Goal: Task Accomplishment & Management: Manage account settings

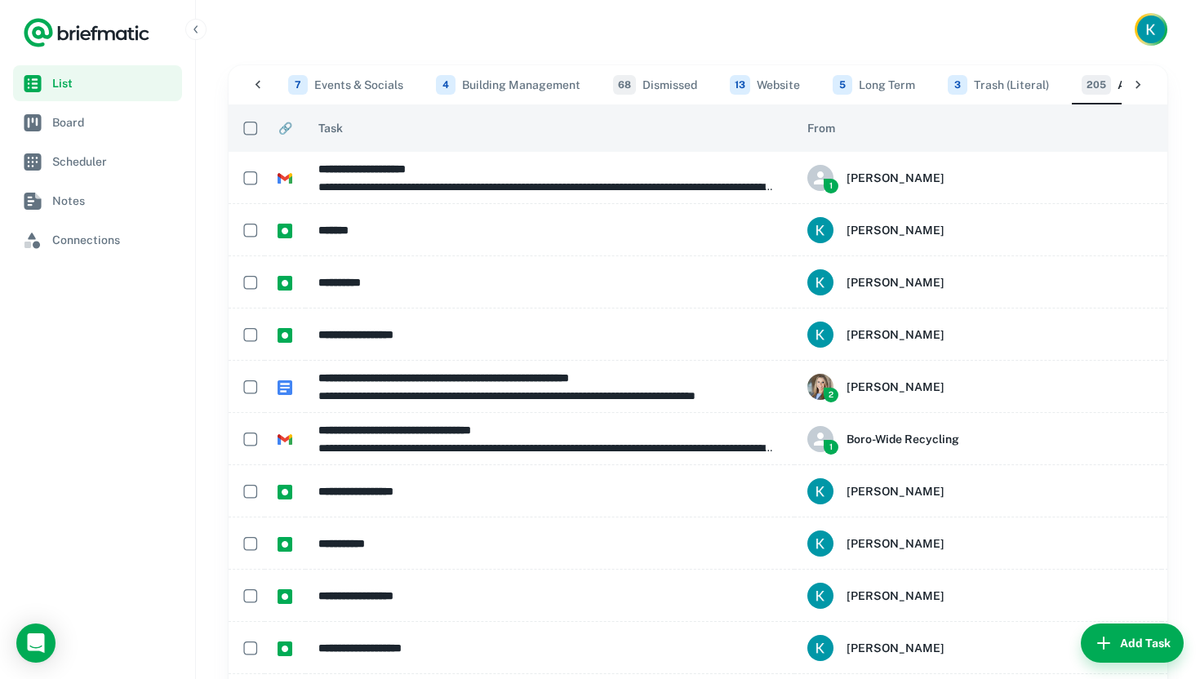
scroll to position [0, 792]
click at [122, 131] on span "Board" at bounding box center [113, 122] width 123 height 18
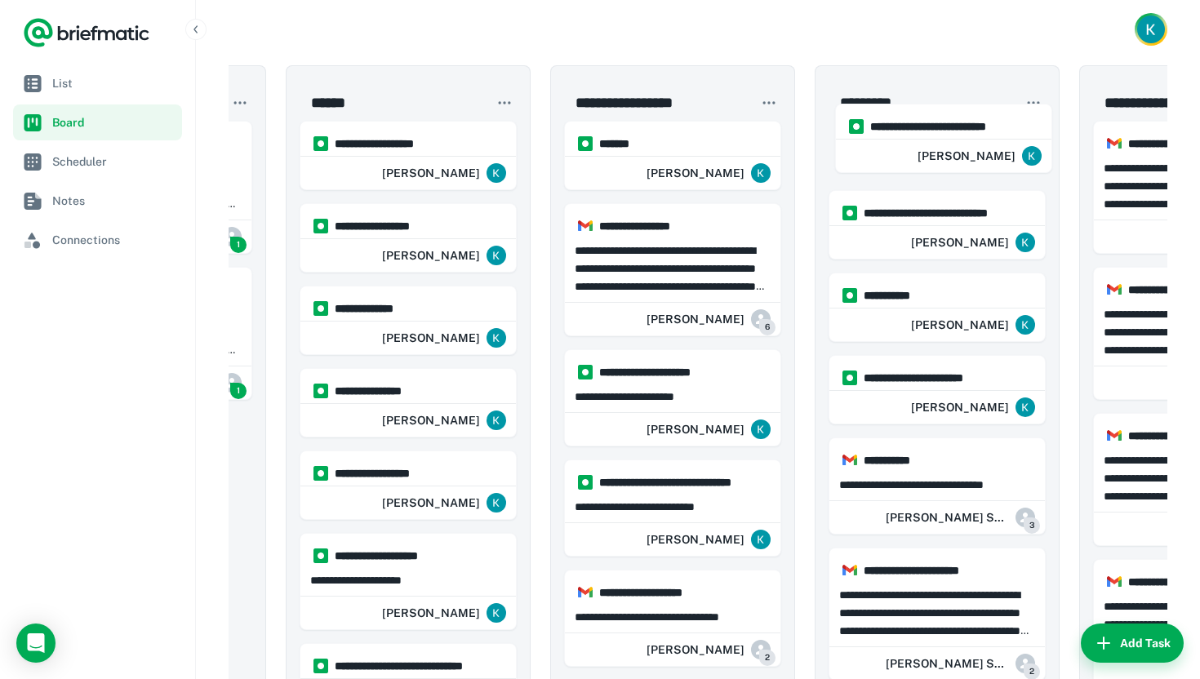
scroll to position [0, 209]
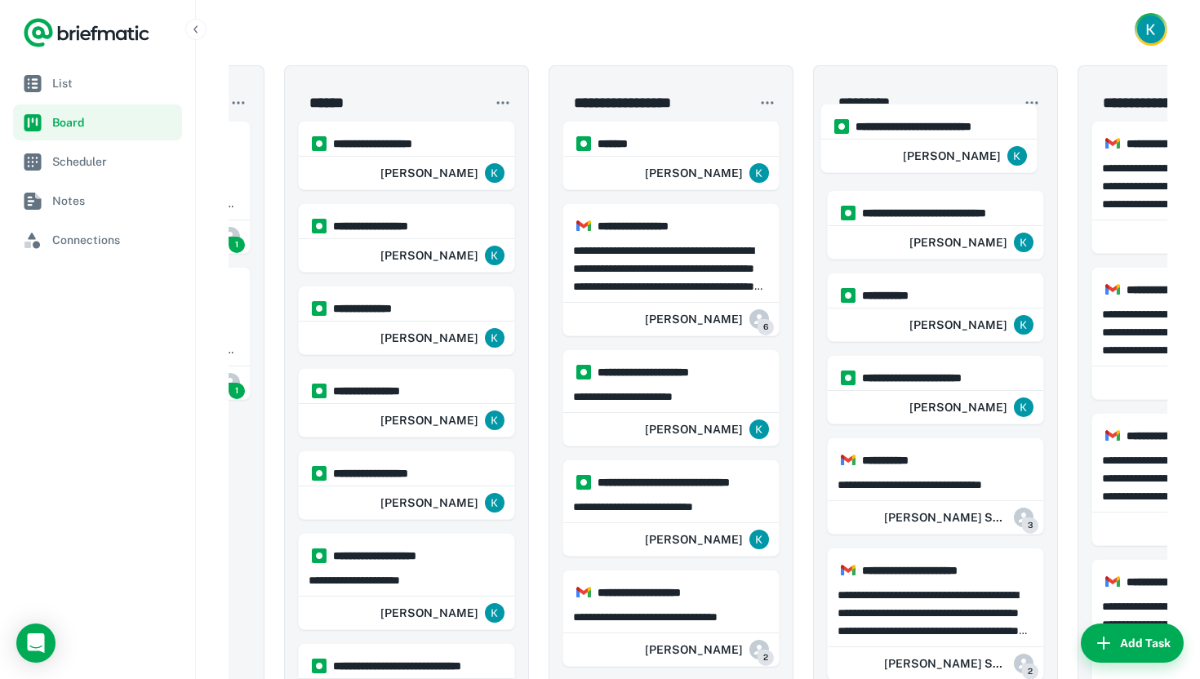
drag, startPoint x: 686, startPoint y: 141, endPoint x: 1001, endPoint y: 126, distance: 315.3
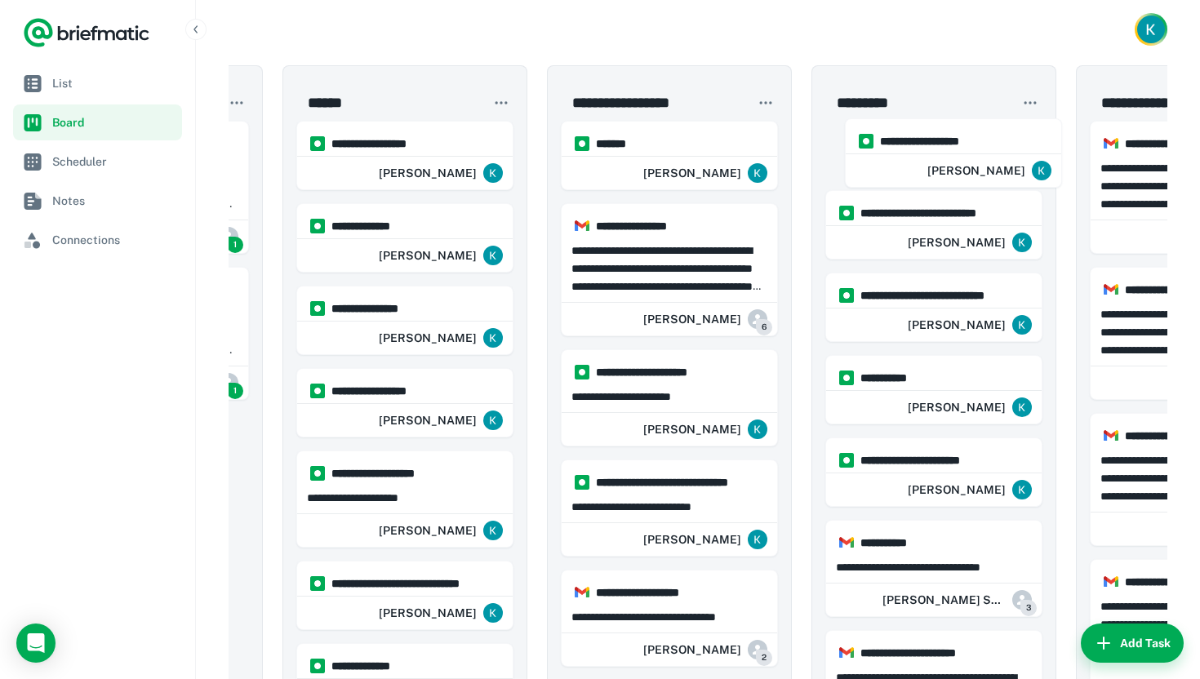
scroll to position [0, 218]
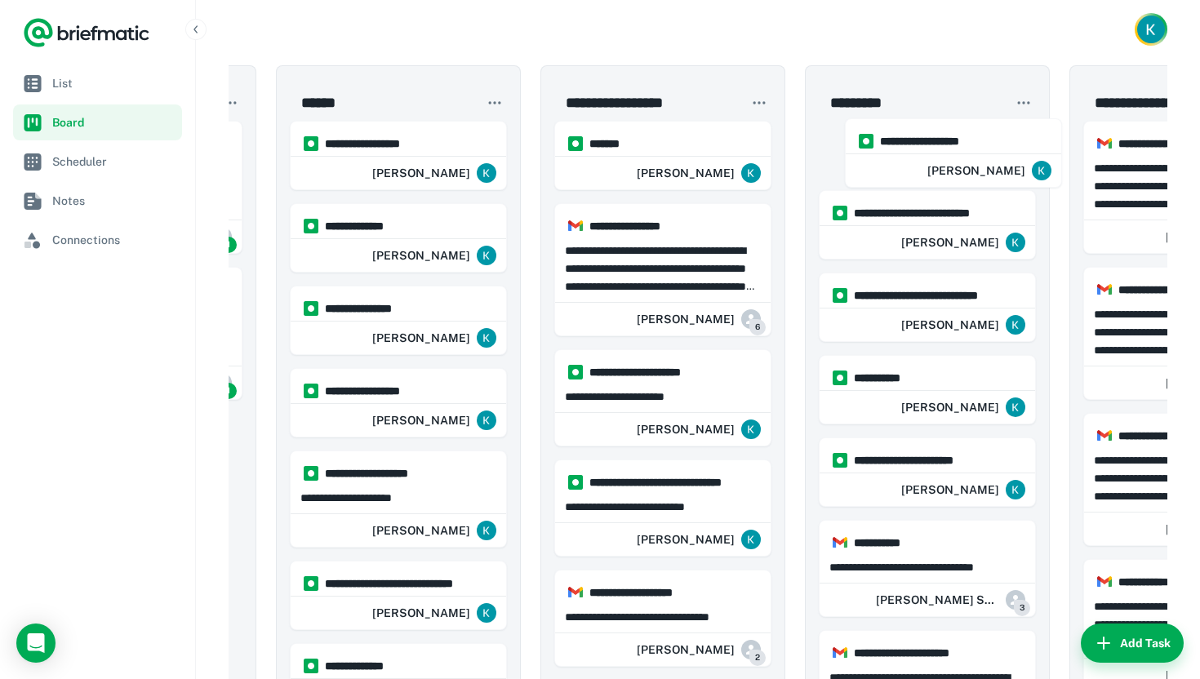
drag, startPoint x: 424, startPoint y: 143, endPoint x: 955, endPoint y: 140, distance: 530.5
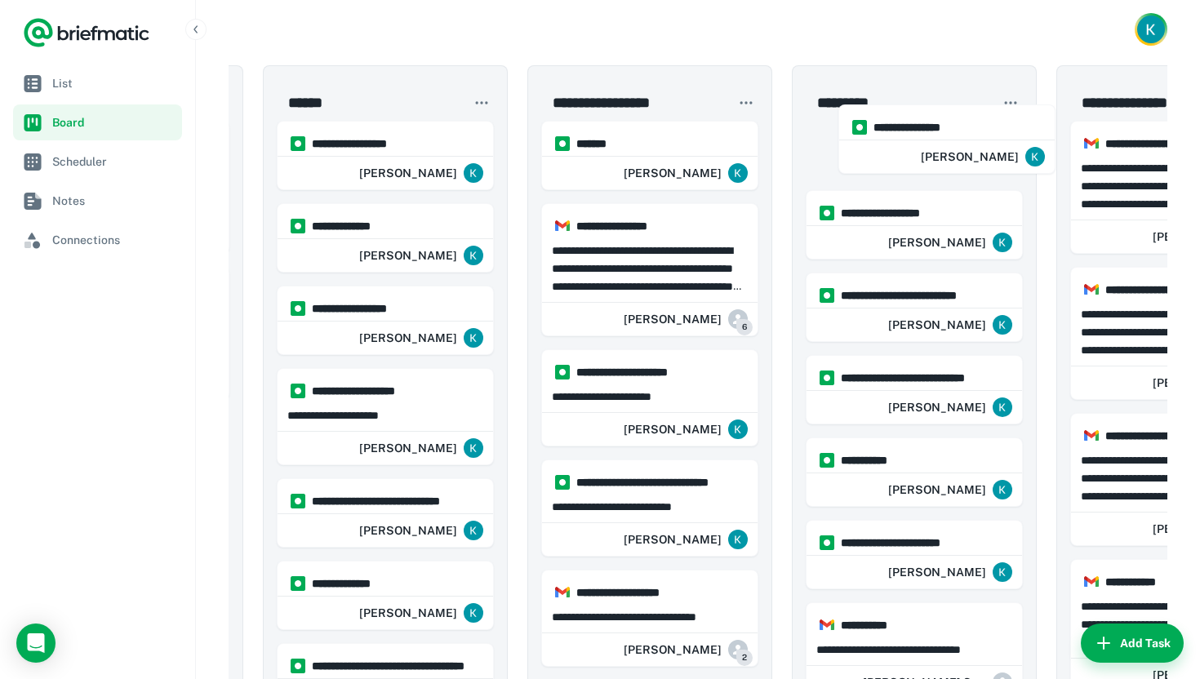
scroll to position [0, 230]
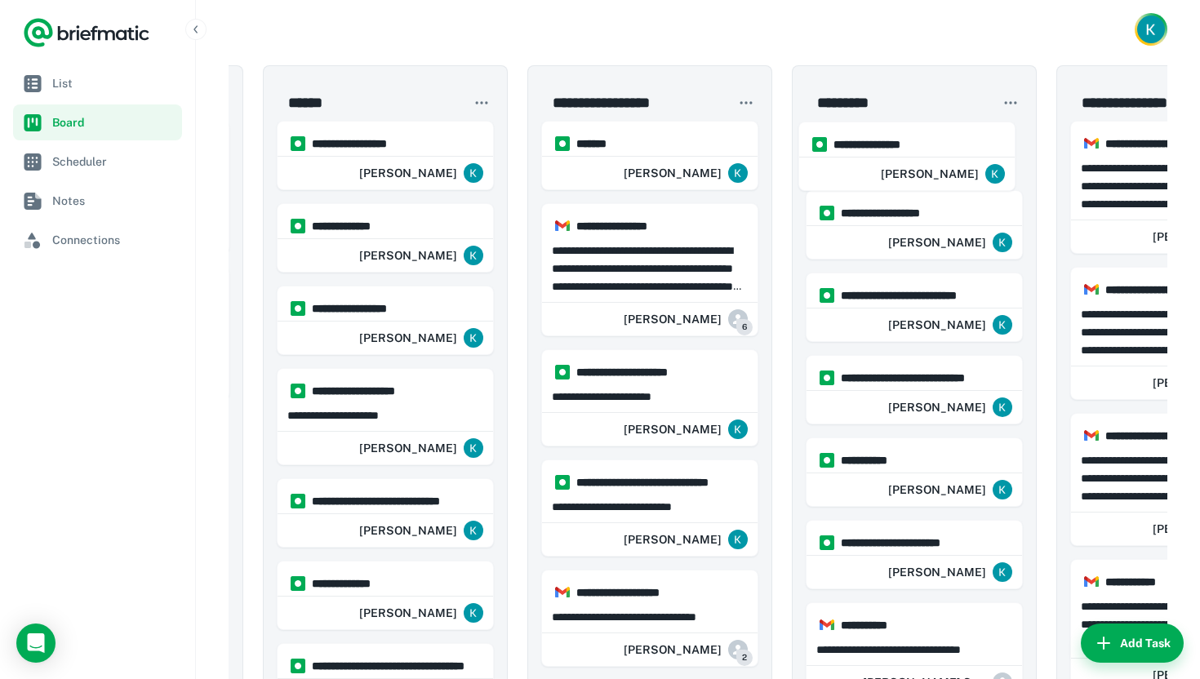
drag, startPoint x: 410, startPoint y: 313, endPoint x: 925, endPoint y: 147, distance: 540.9
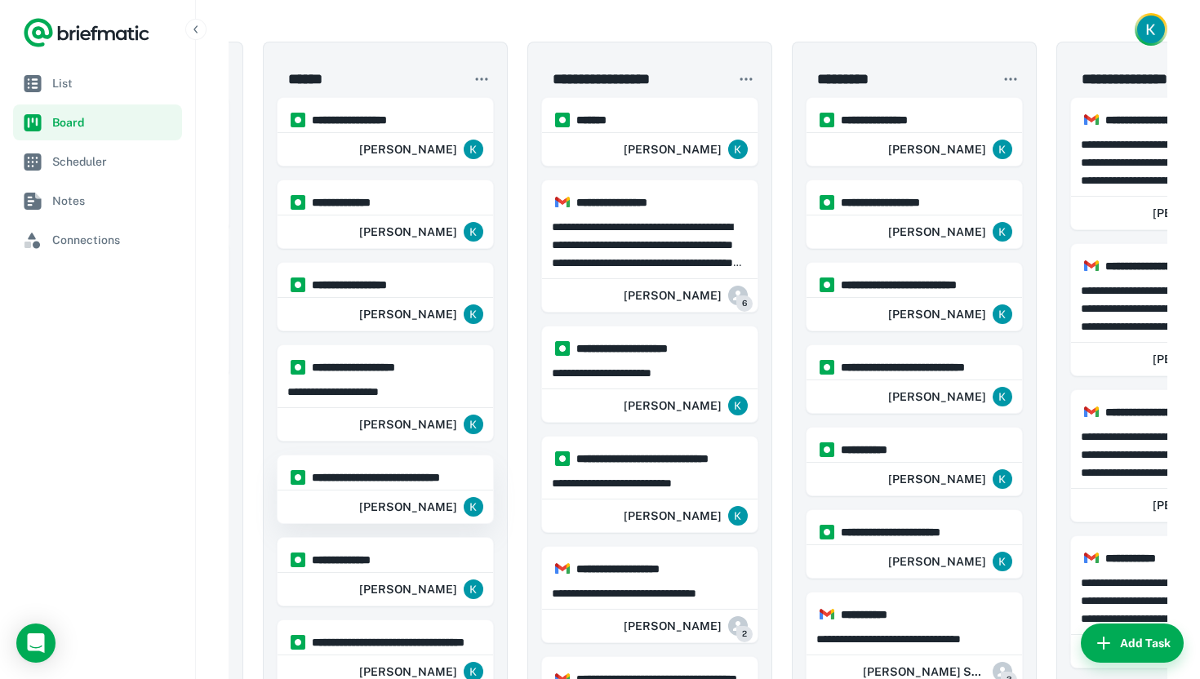
scroll to position [0, 0]
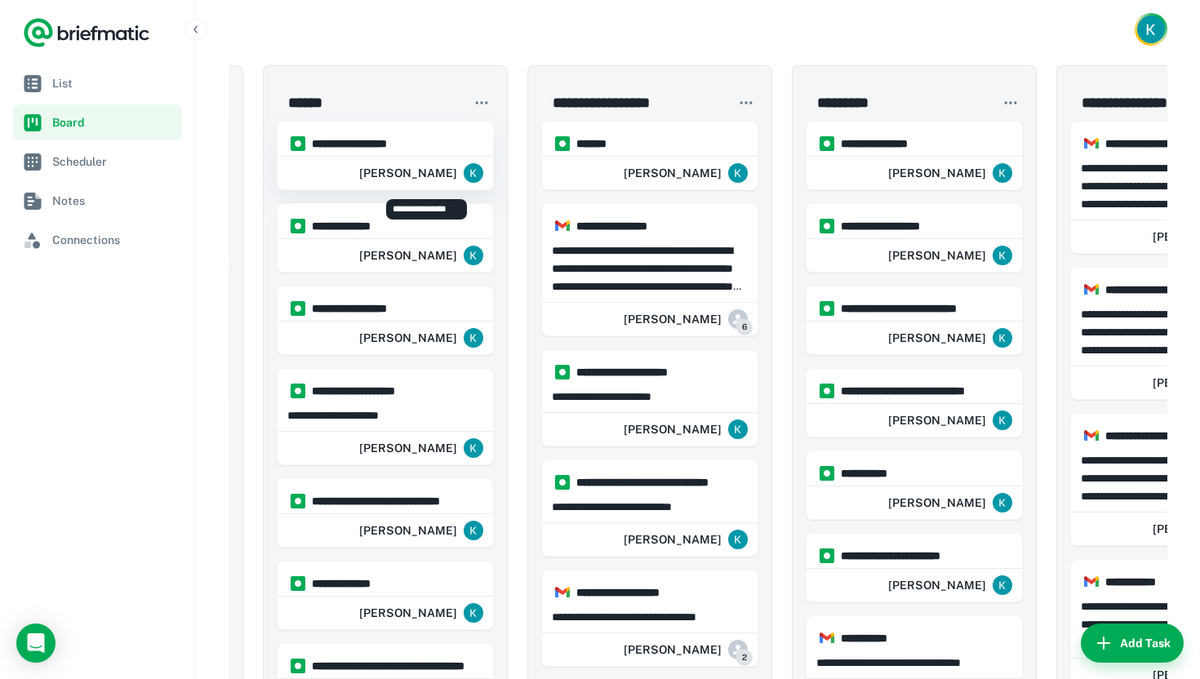
click at [372, 160] on div "[PERSON_NAME]" at bounding box center [421, 173] width 124 height 33
type input "**********"
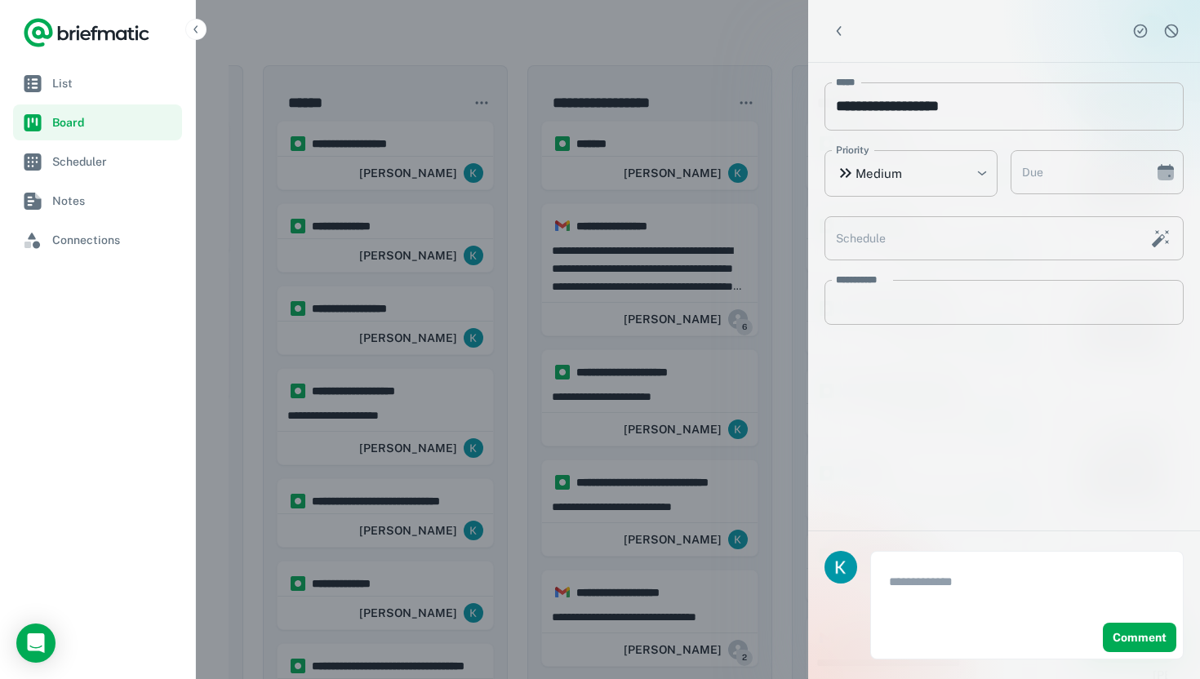
click at [559, 64] on div at bounding box center [600, 339] width 1200 height 679
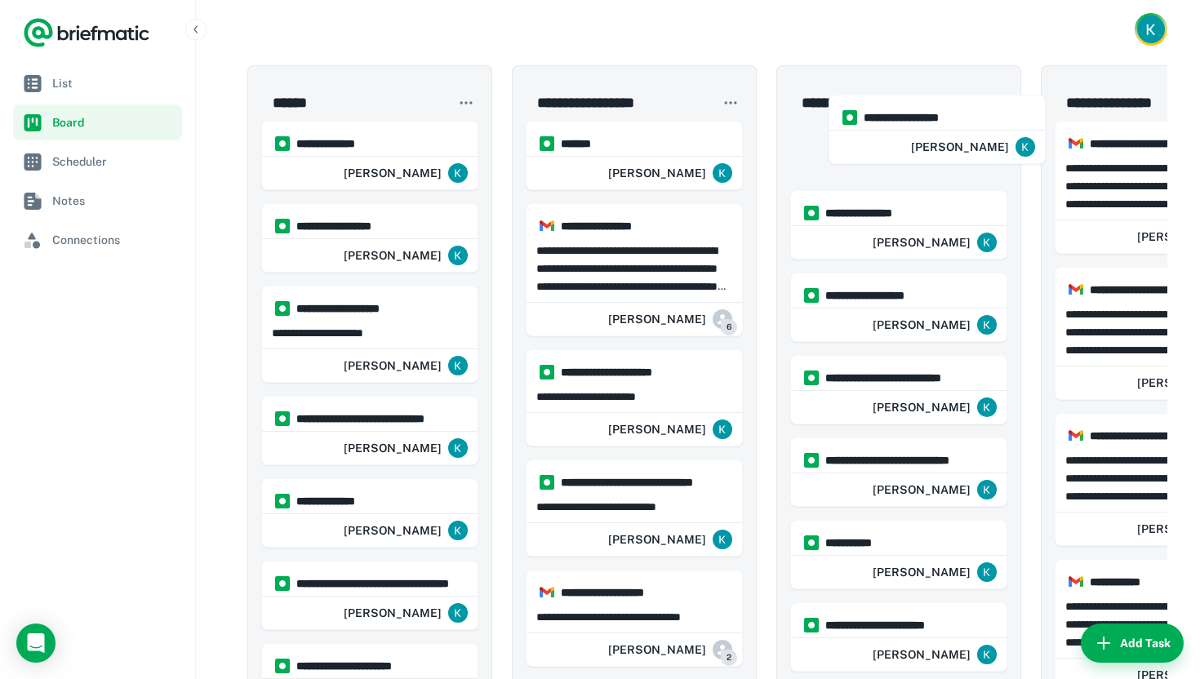
scroll to position [0, 253]
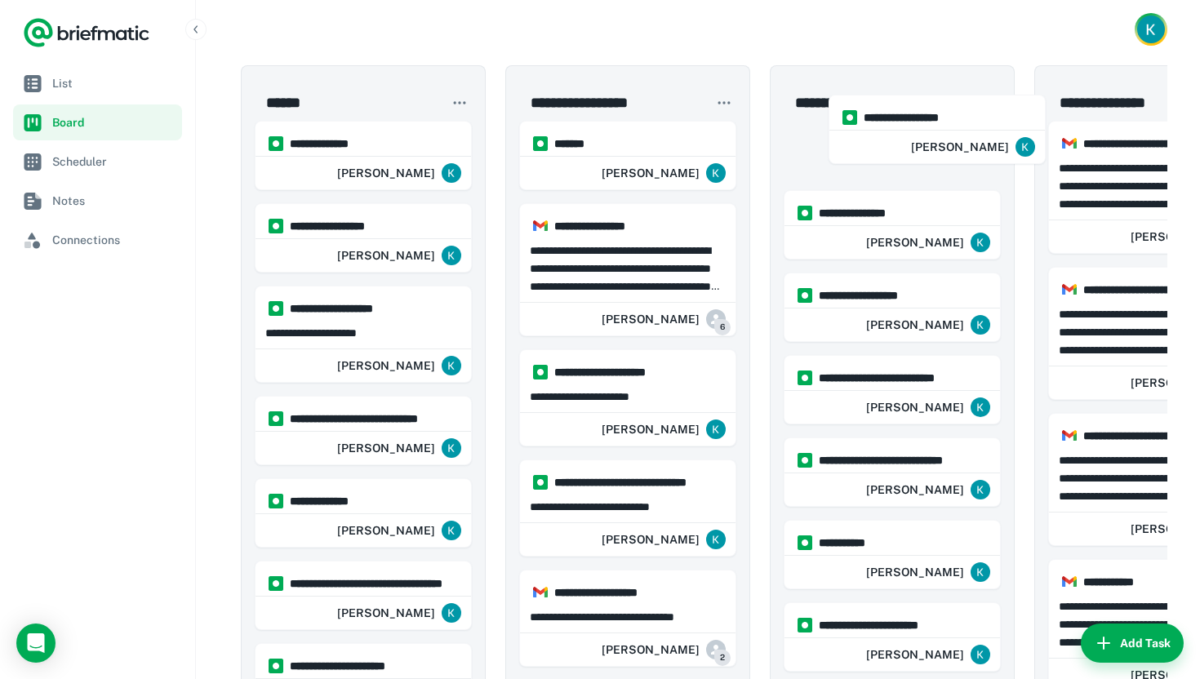
drag, startPoint x: 337, startPoint y: 166, endPoint x: 895, endPoint y: 142, distance: 558.7
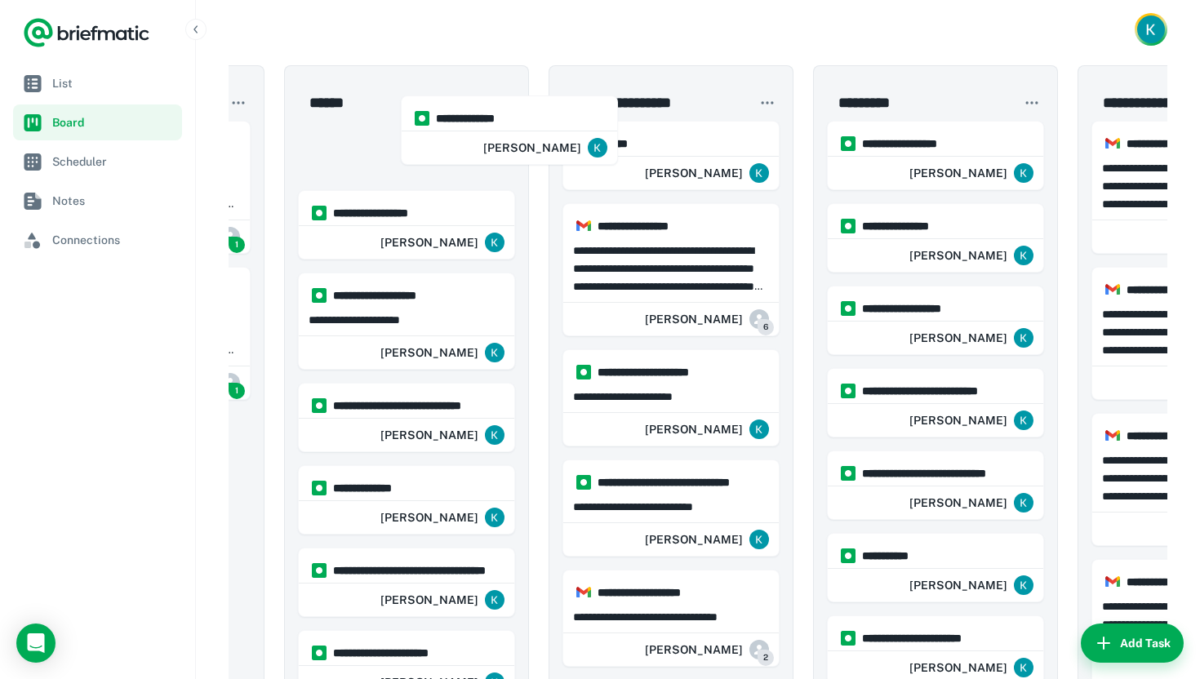
scroll to position [0, 207]
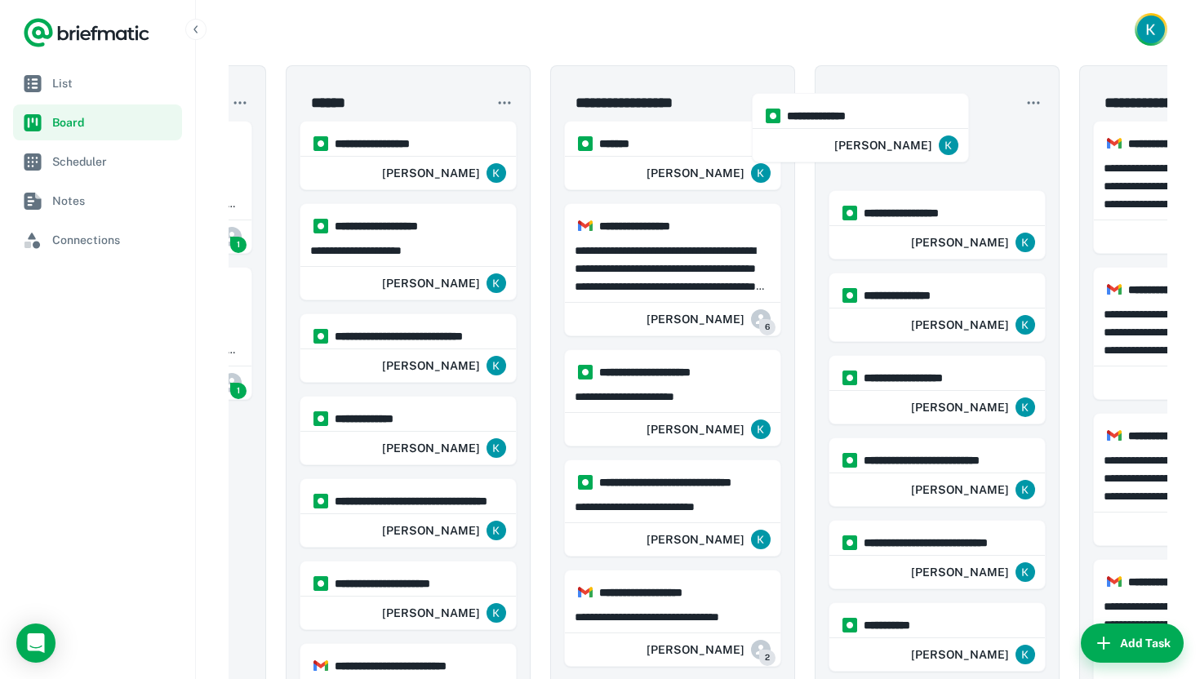
drag, startPoint x: 348, startPoint y: 147, endPoint x: 850, endPoint y: 119, distance: 502.7
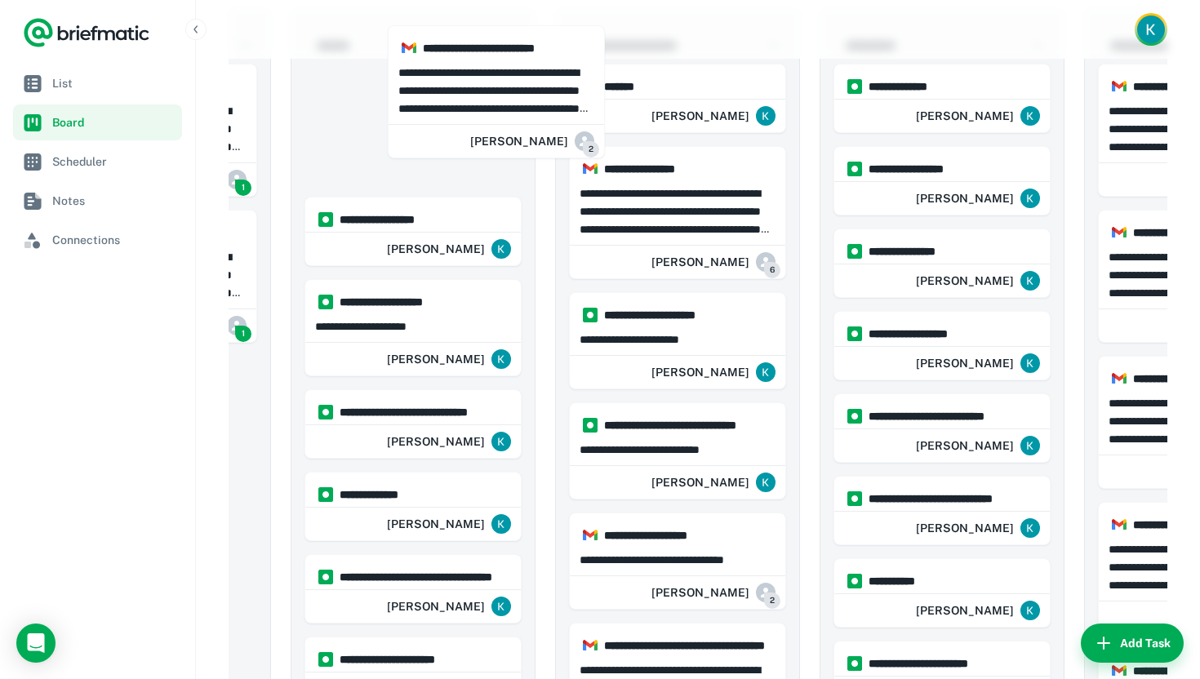
scroll to position [0, 0]
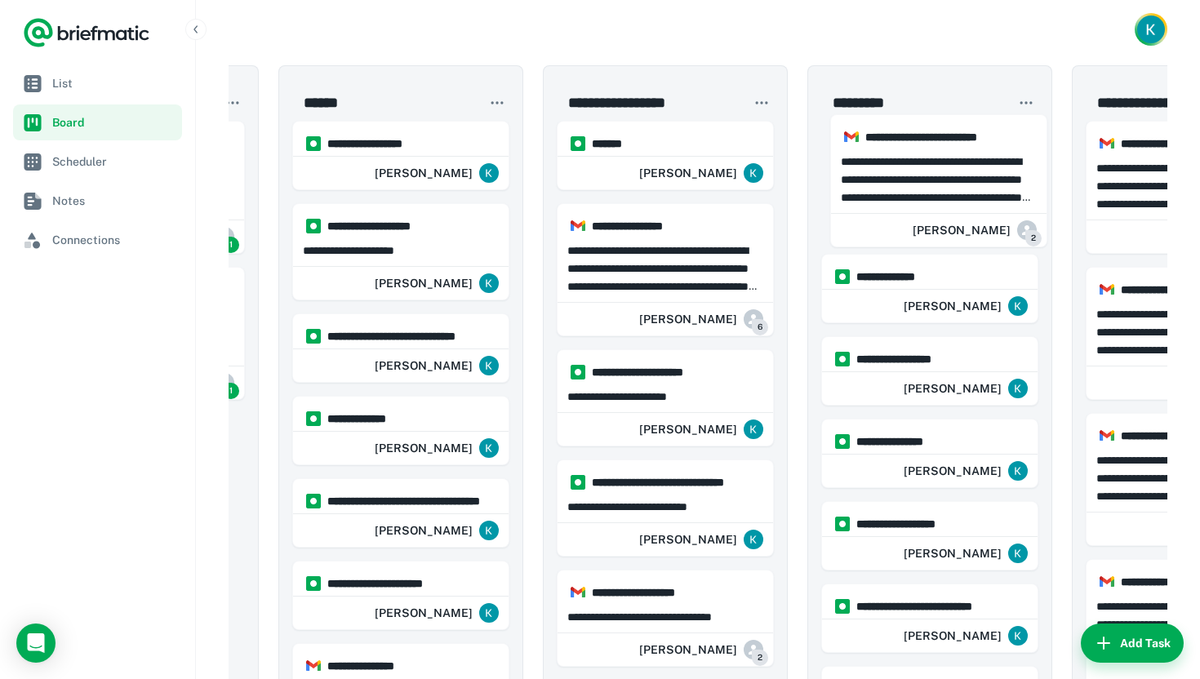
drag, startPoint x: 407, startPoint y: 464, endPoint x: 937, endPoint y: 177, distance: 602.1
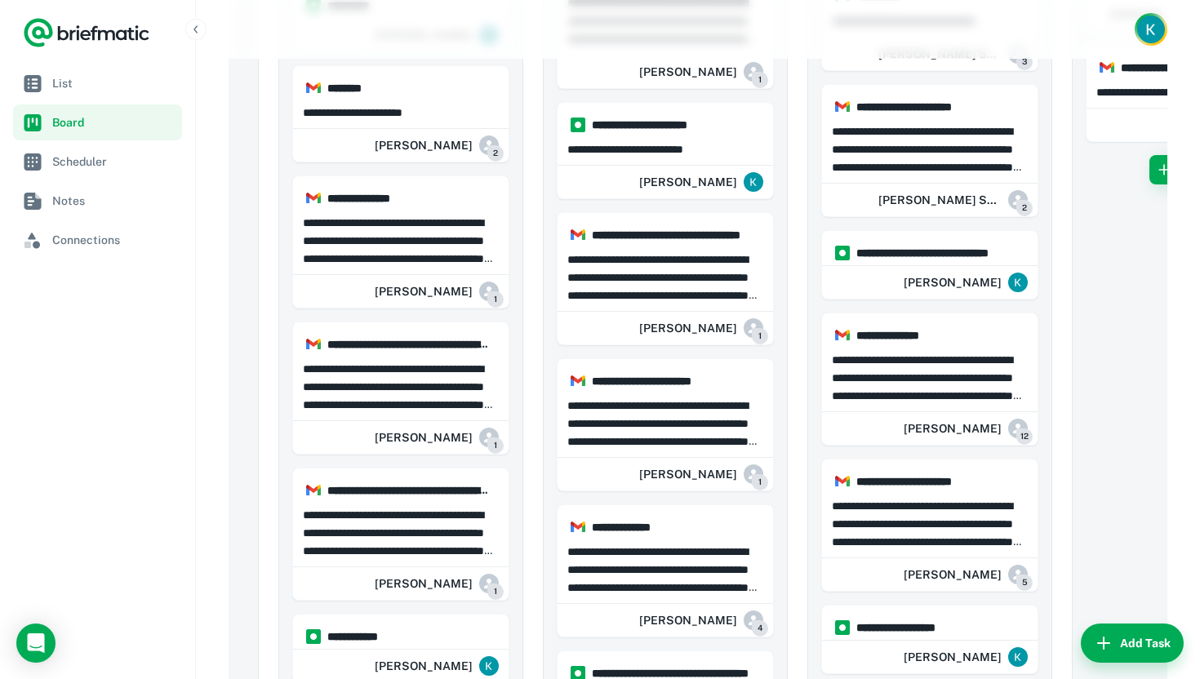
scroll to position [984, 0]
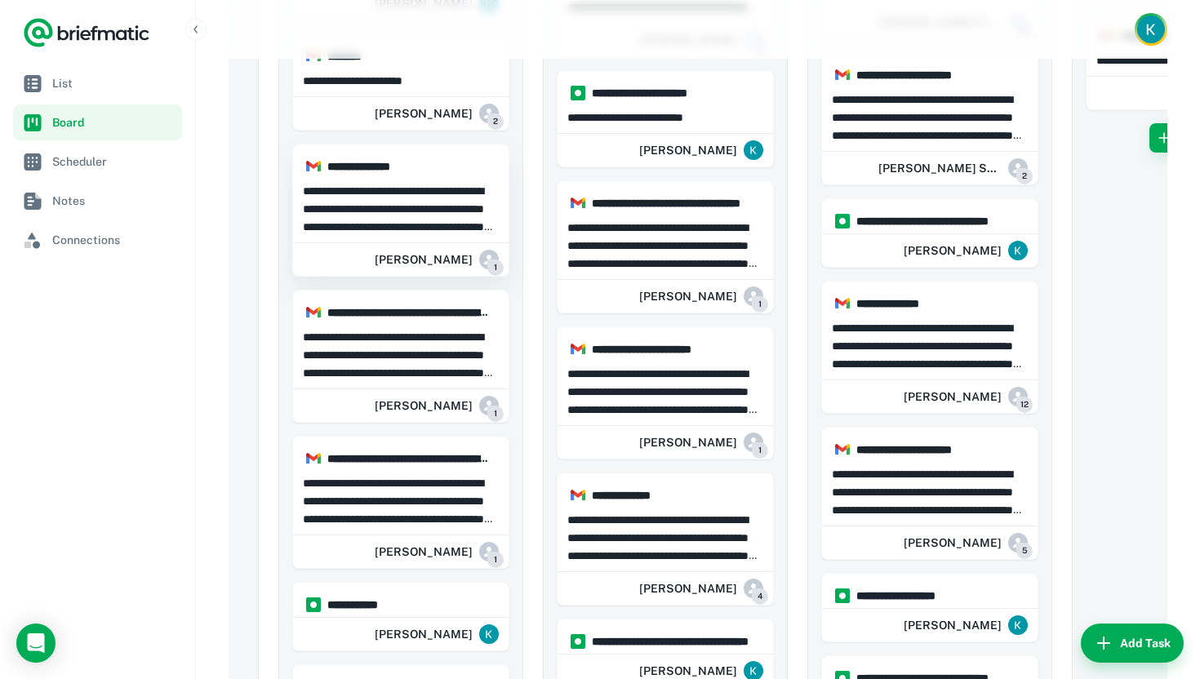
click at [423, 198] on p "**********" at bounding box center [401, 209] width 196 height 54
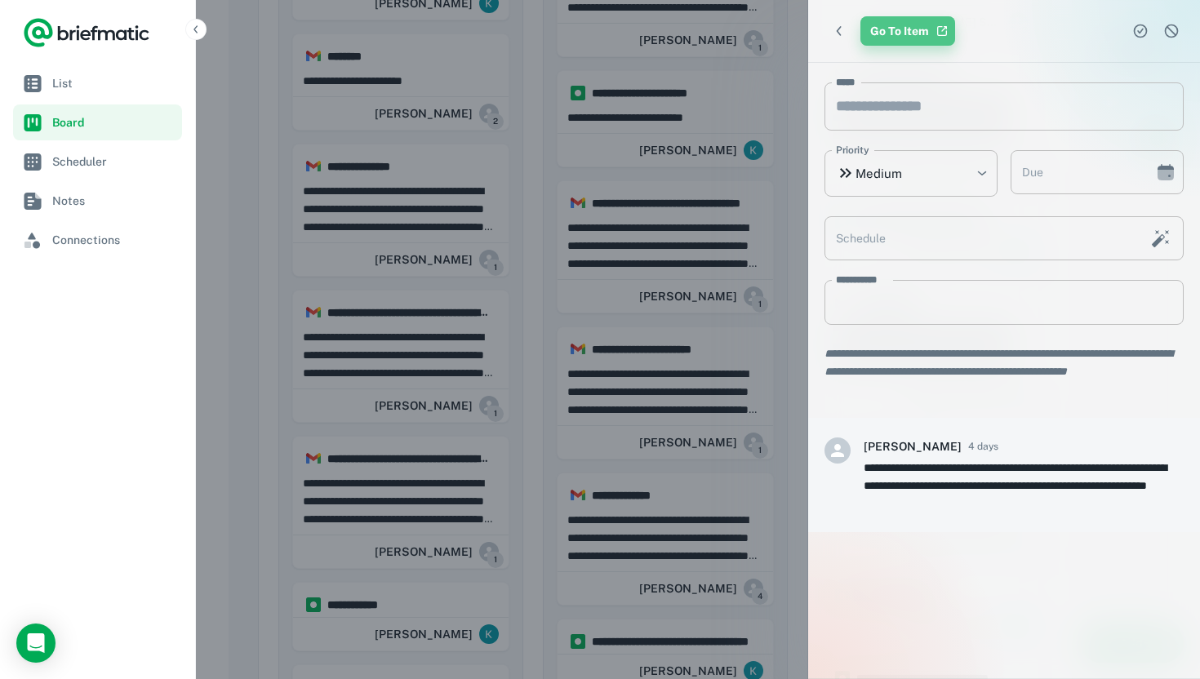
click at [886, 26] on link "Go To Item" at bounding box center [907, 30] width 95 height 29
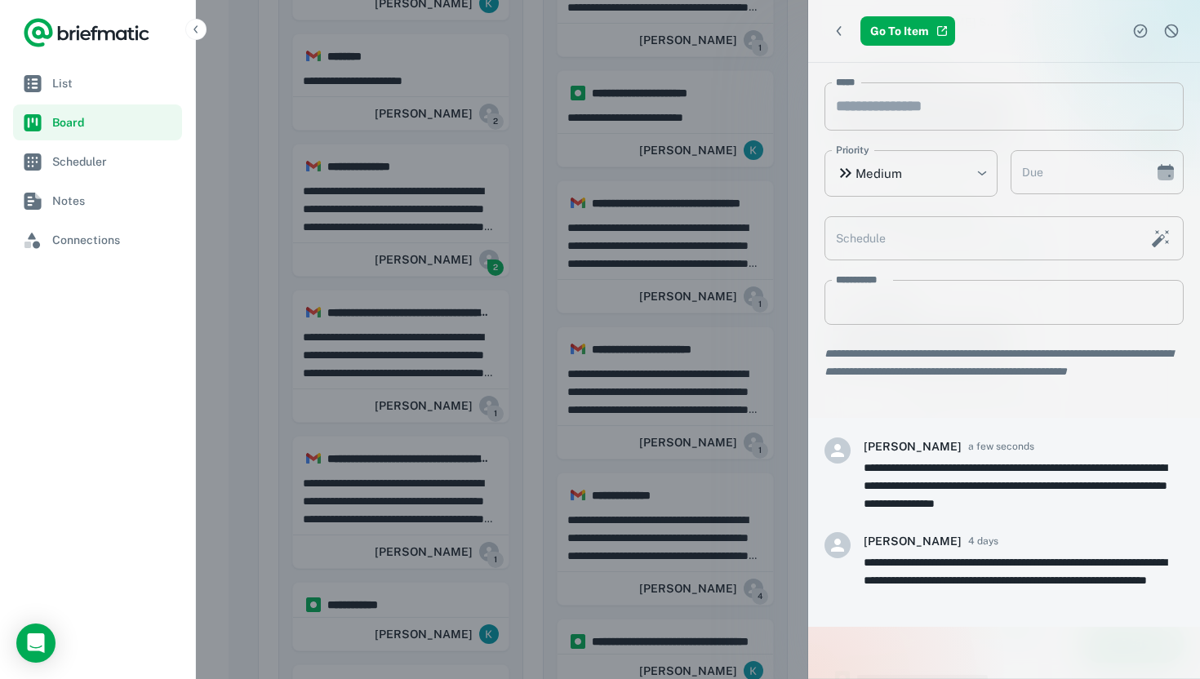
click at [652, 219] on div at bounding box center [600, 339] width 1200 height 679
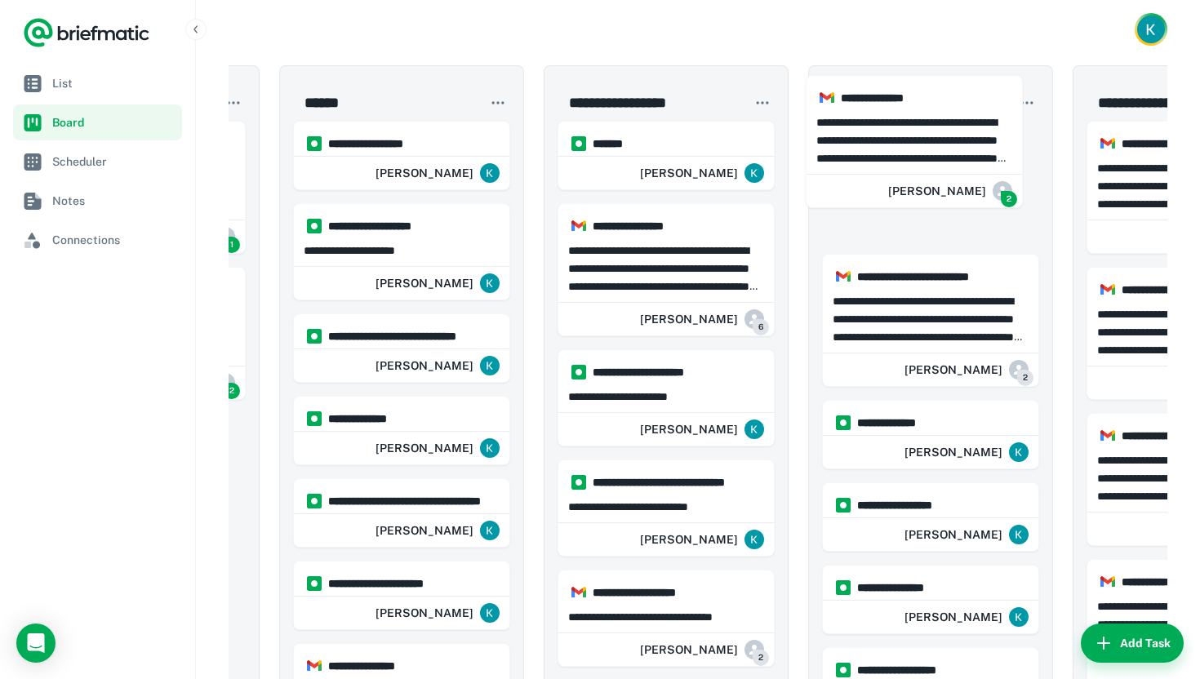
drag, startPoint x: 403, startPoint y: 252, endPoint x: 921, endPoint y: 134, distance: 531.5
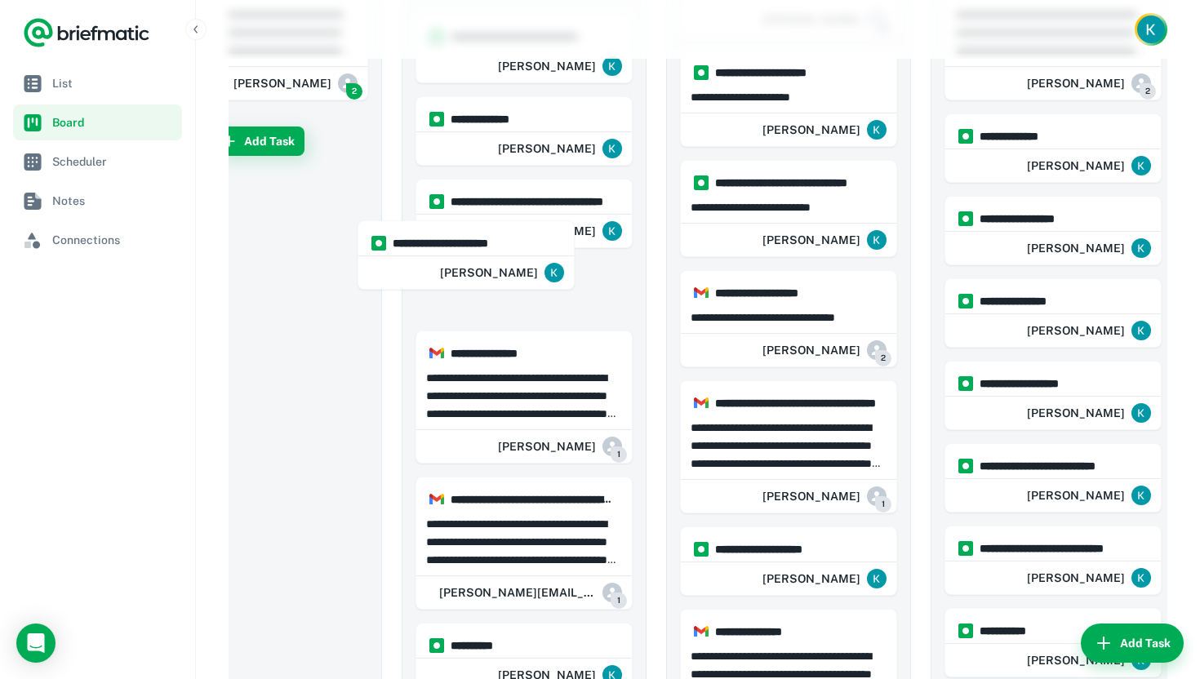
scroll to position [0, 90]
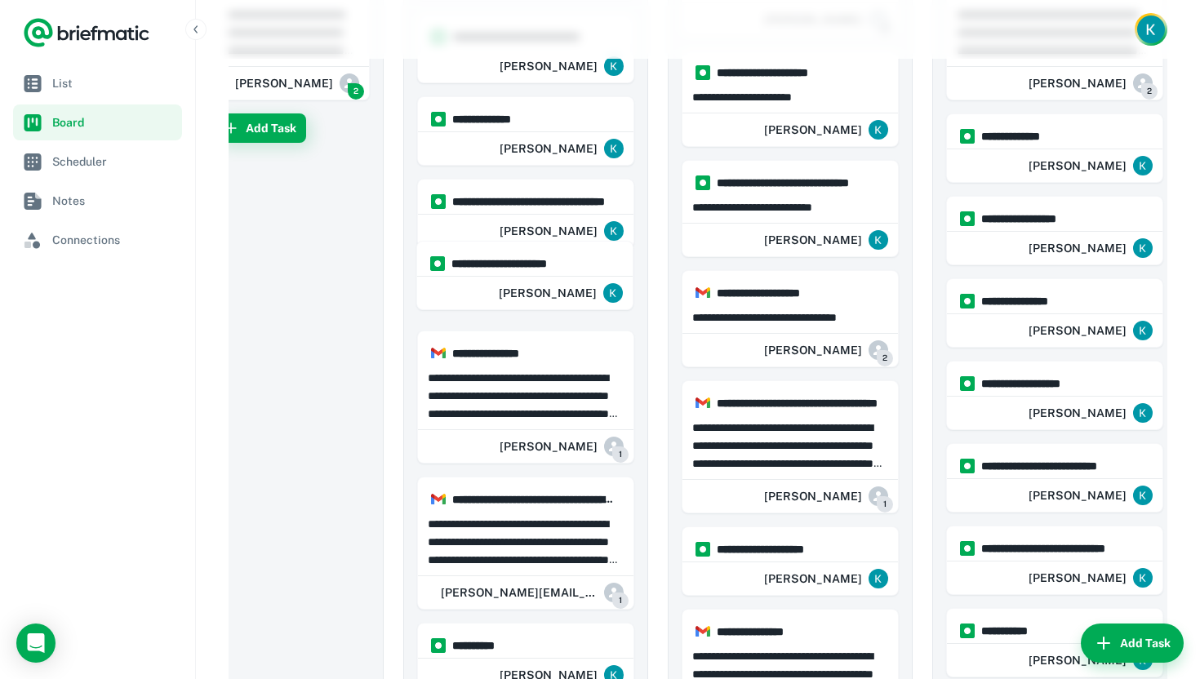
drag, startPoint x: 393, startPoint y: 283, endPoint x: 521, endPoint y: 286, distance: 127.3
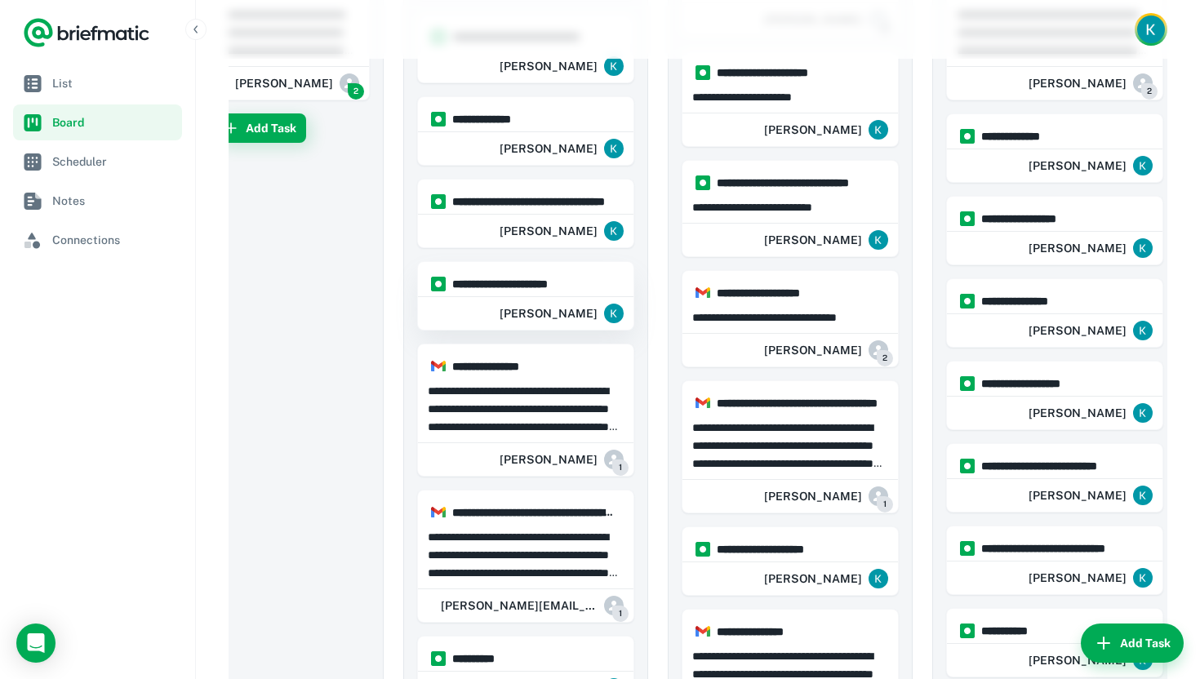
click at [597, 285] on h6 "**********" at bounding box center [533, 284] width 162 height 18
type input "**********"
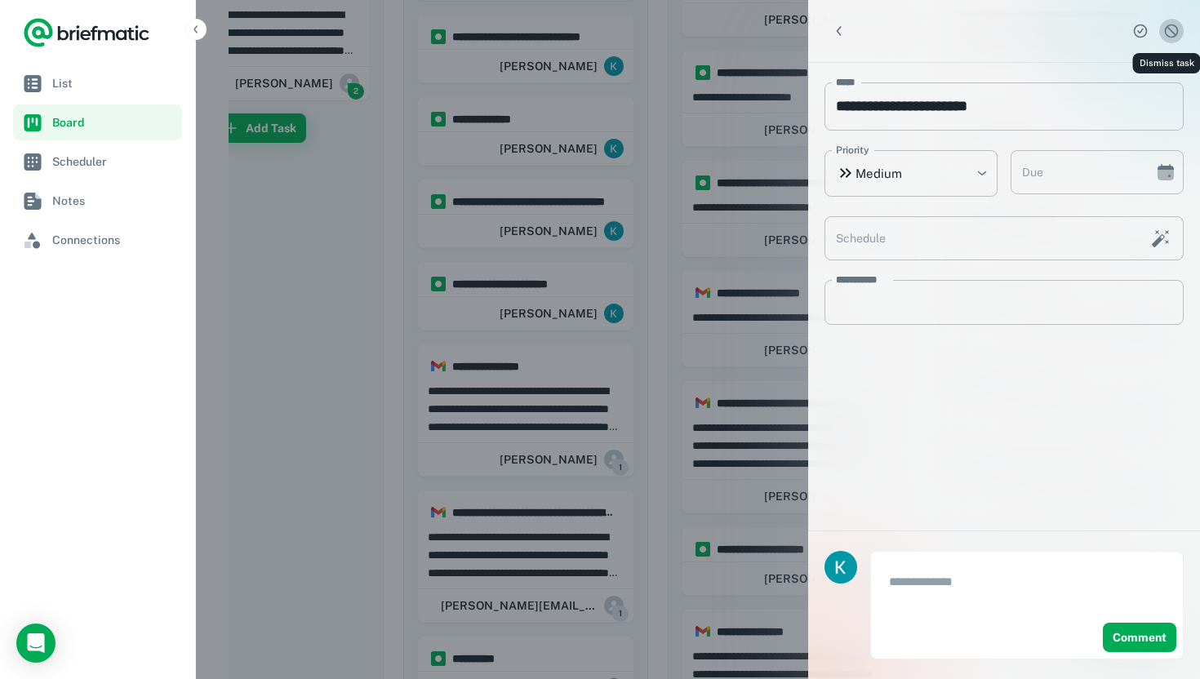
click at [1180, 27] on button "Dismiss task" at bounding box center [1171, 31] width 24 height 24
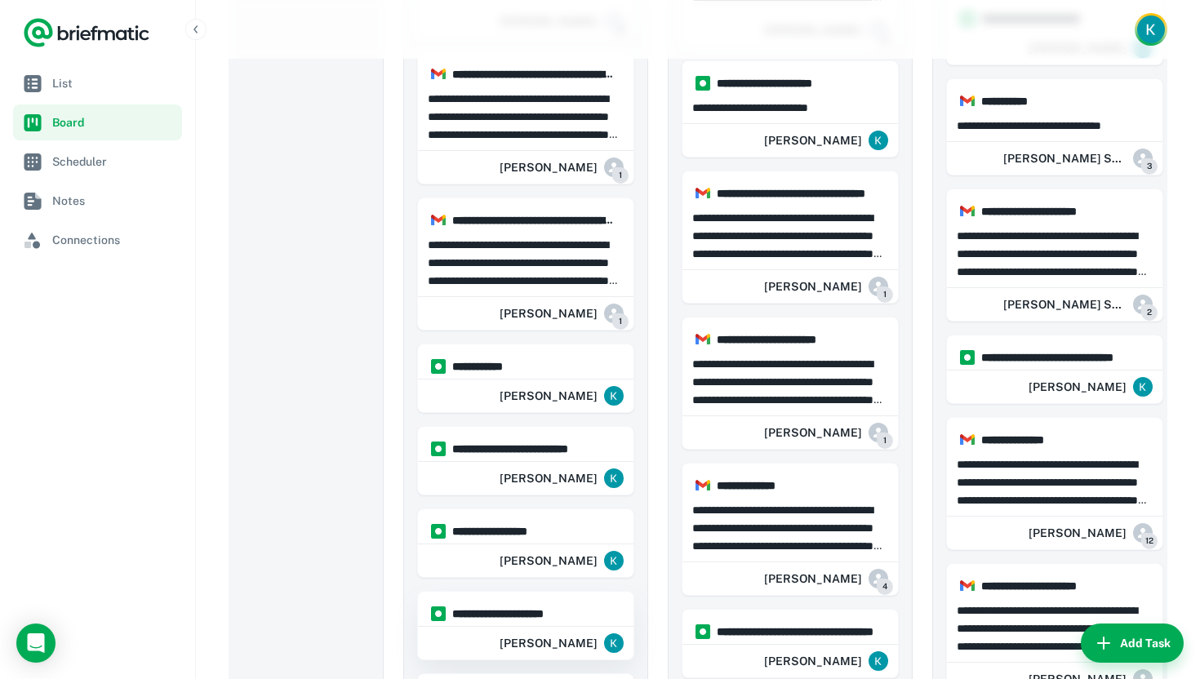
scroll to position [1334, 0]
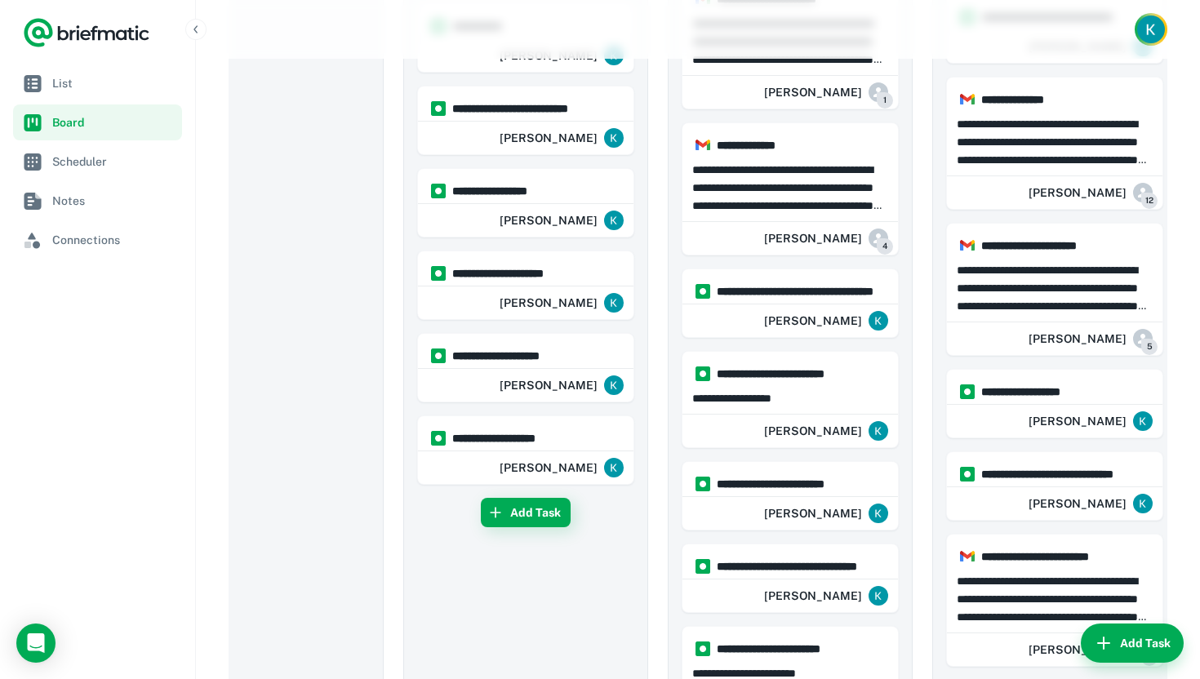
click at [663, 372] on div "**********" at bounding box center [698, 12] width 938 height 2563
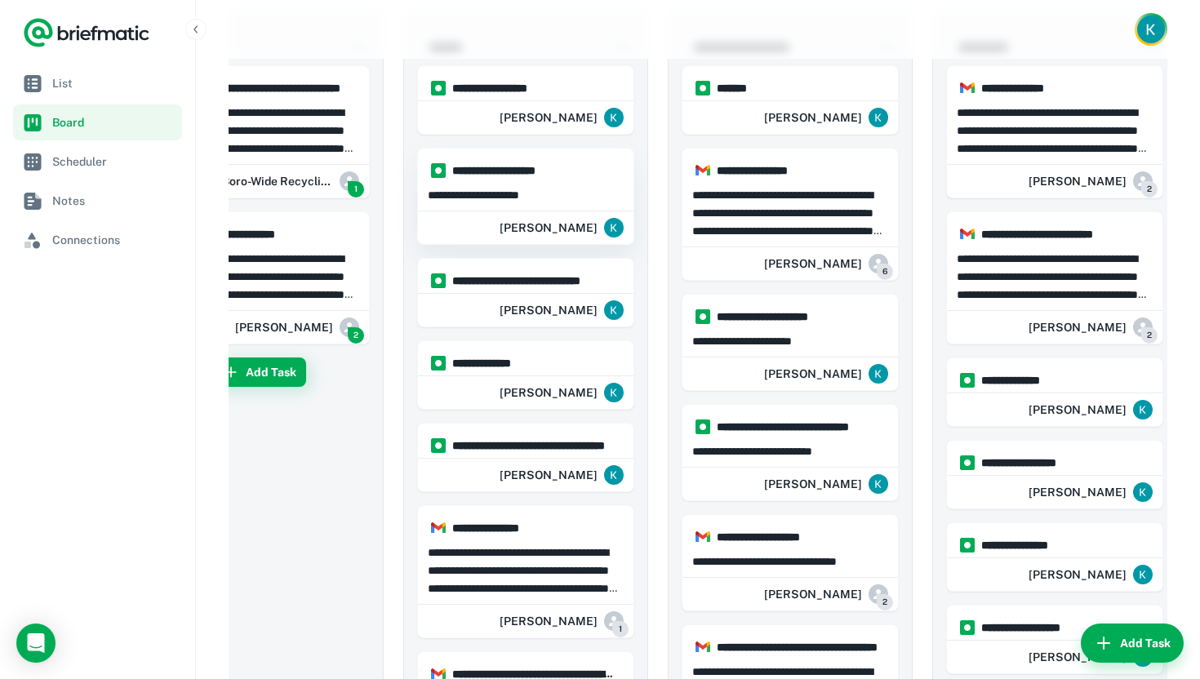
scroll to position [0, 0]
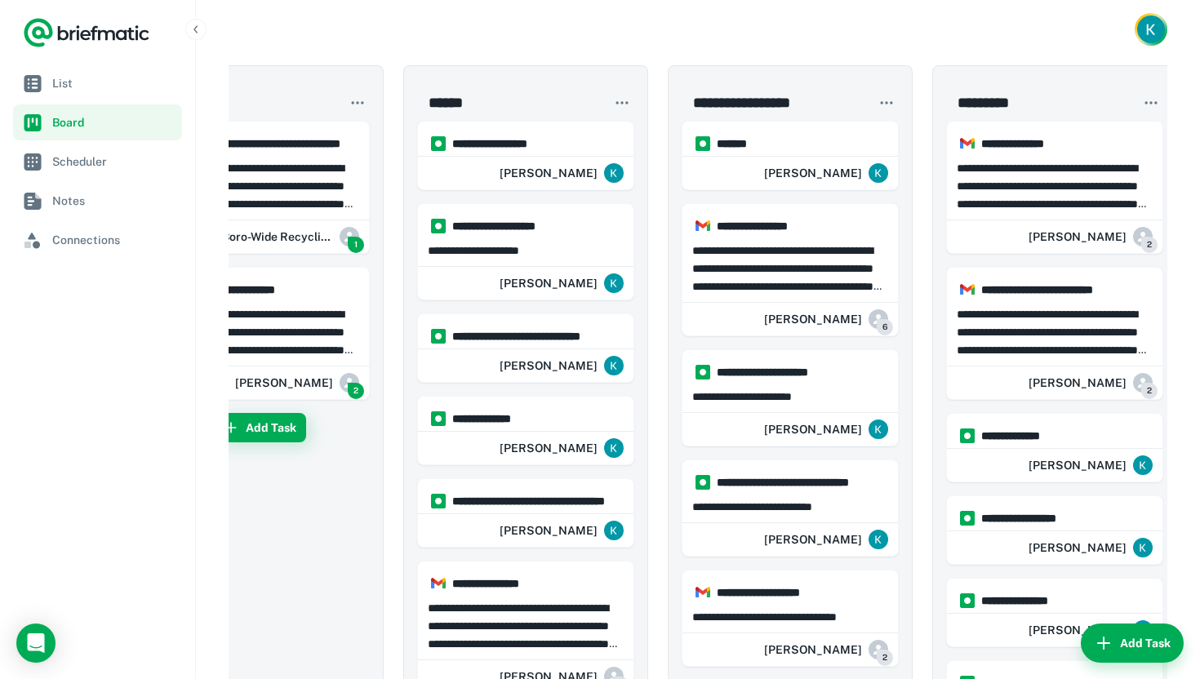
click at [608, 48] on div at bounding box center [698, 29] width 1004 height 59
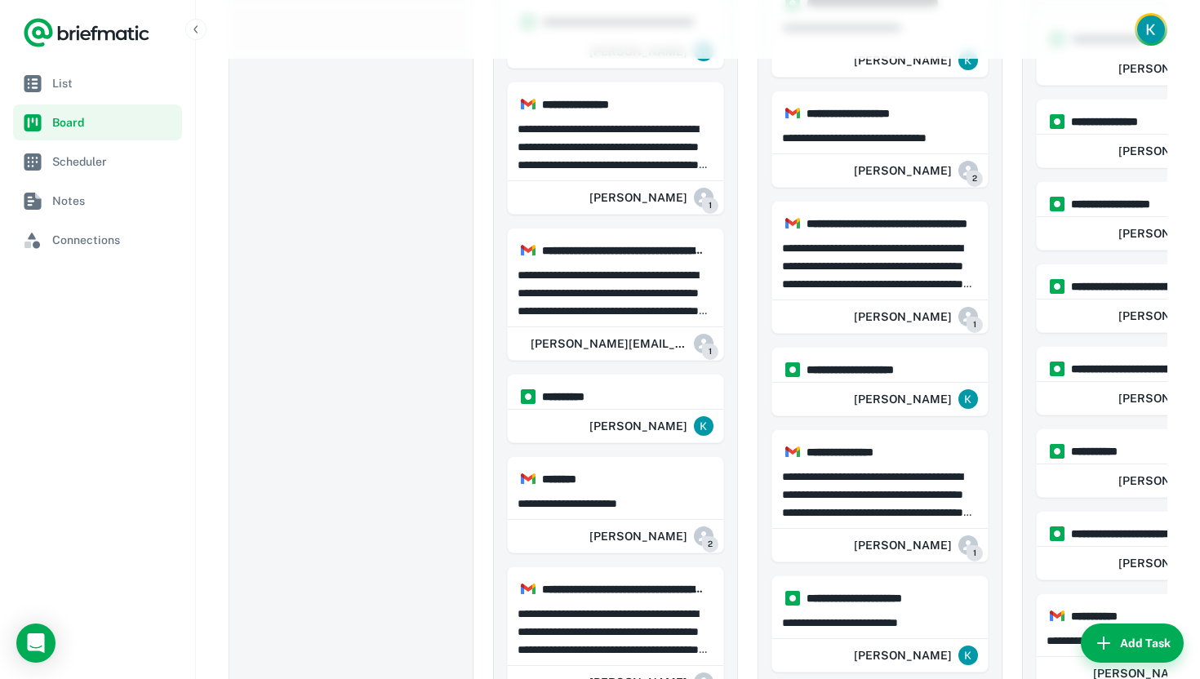
scroll to position [469, 0]
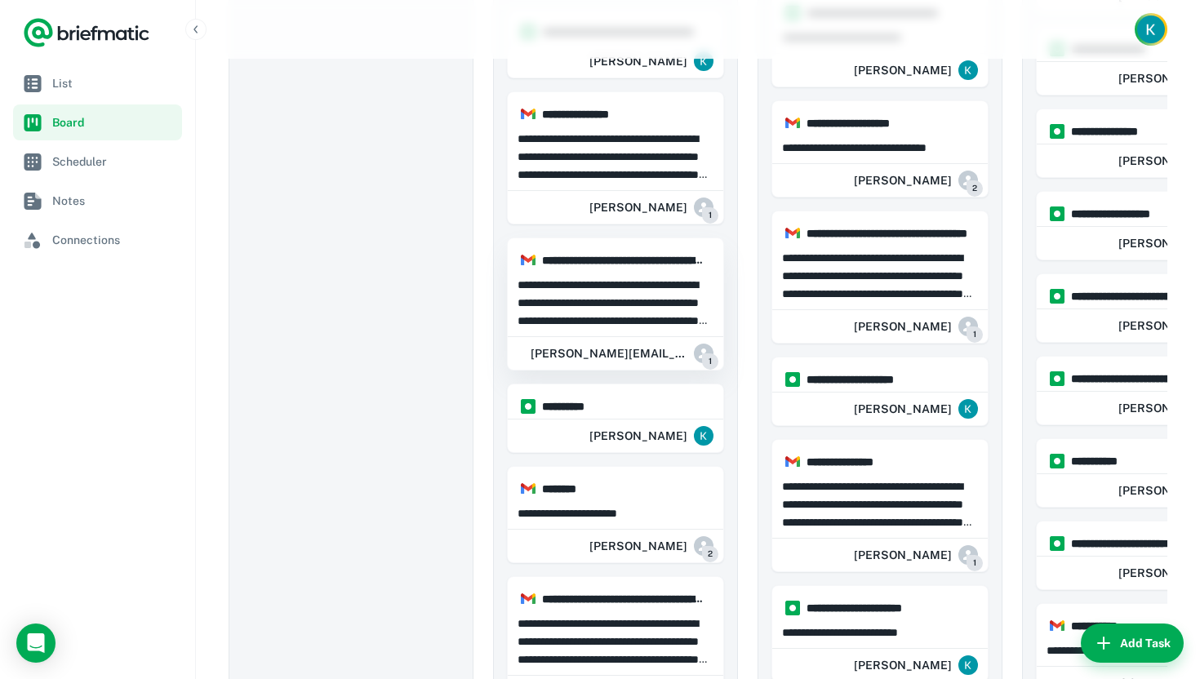
click at [662, 296] on p "**********" at bounding box center [615, 303] width 196 height 54
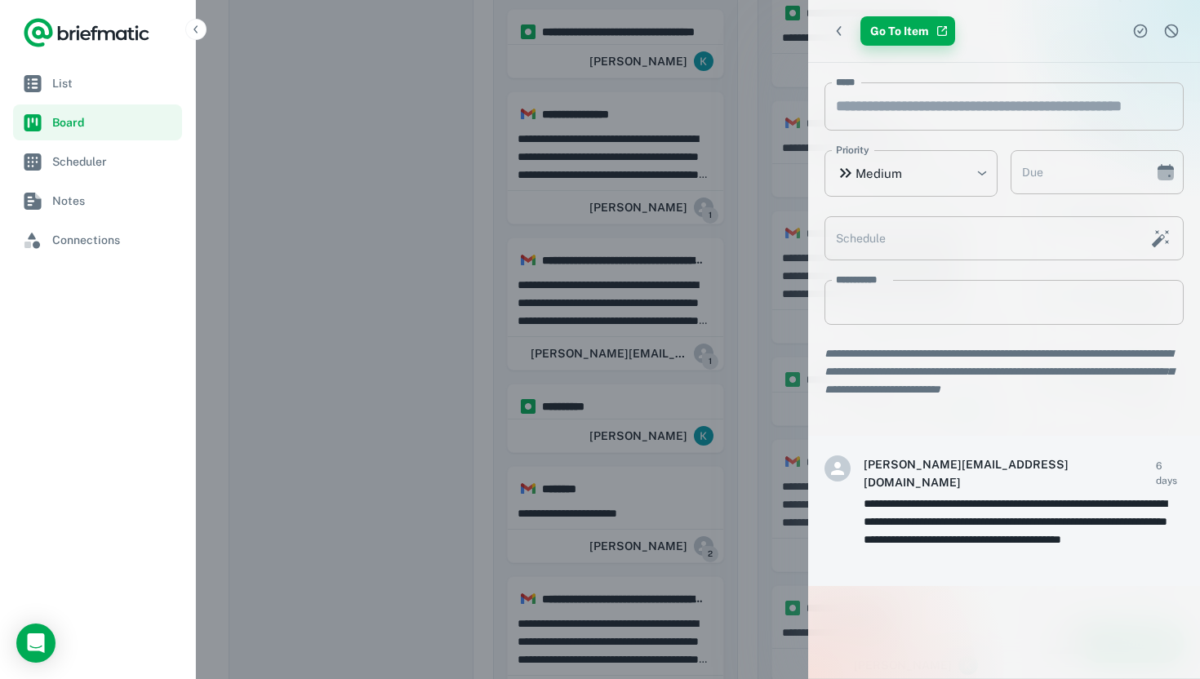
click at [881, 28] on link "Go To Item" at bounding box center [907, 30] width 95 height 29
